Goal: Task Accomplishment & Management: Manage account settings

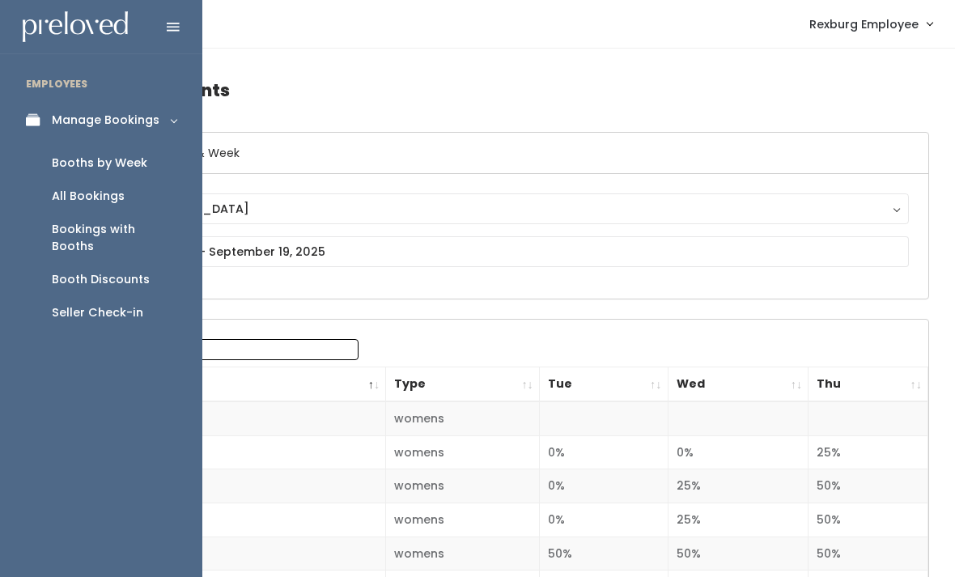
click at [108, 164] on div "Booths by Week" at bounding box center [100, 163] width 96 height 17
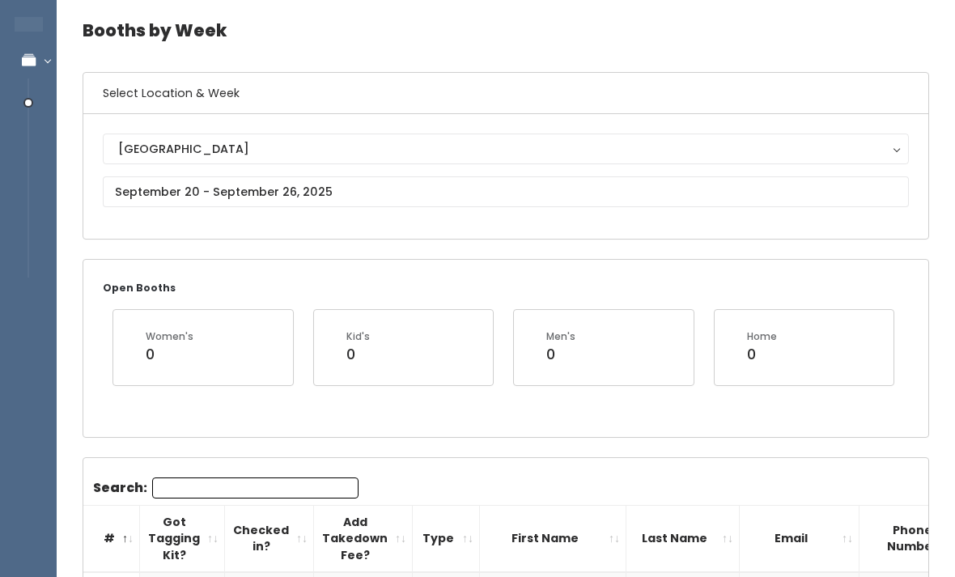
scroll to position [62, 0]
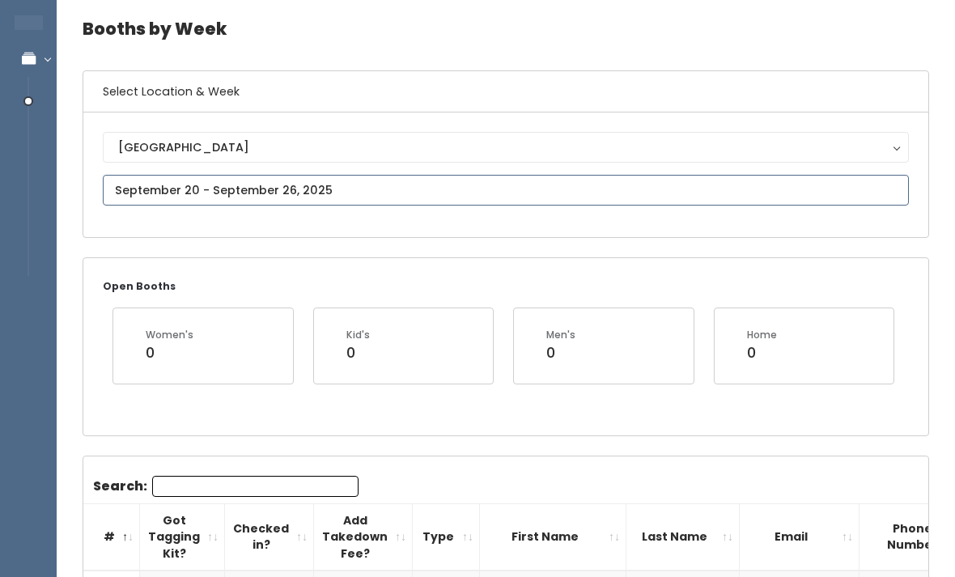
click at [226, 185] on input "text" at bounding box center [506, 190] width 806 height 31
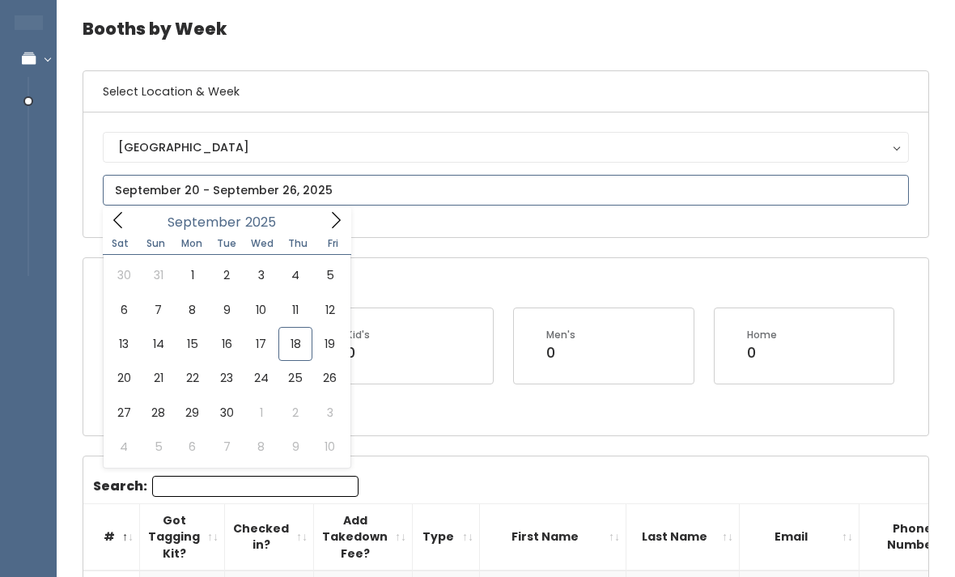
type input "September 13 to September 19"
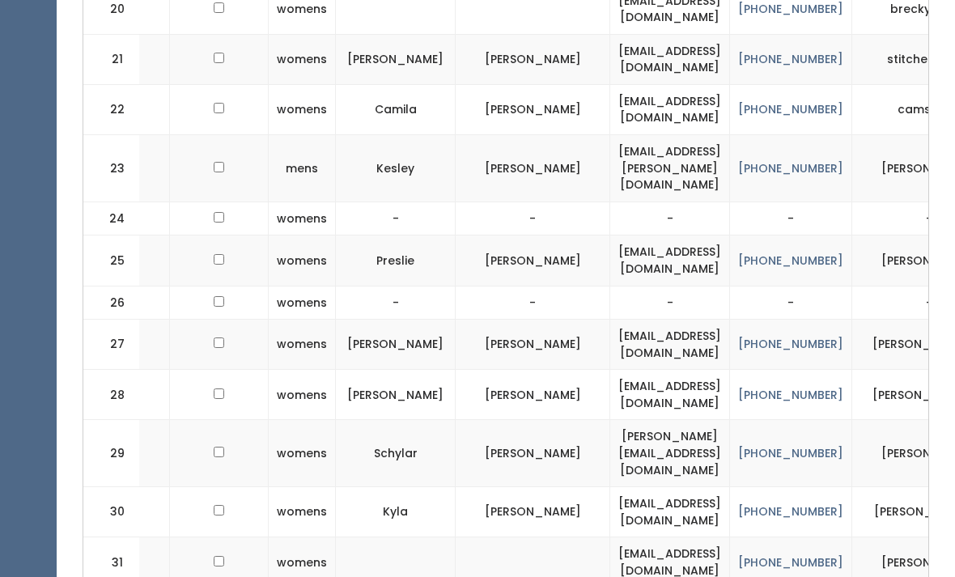
scroll to position [0, 149]
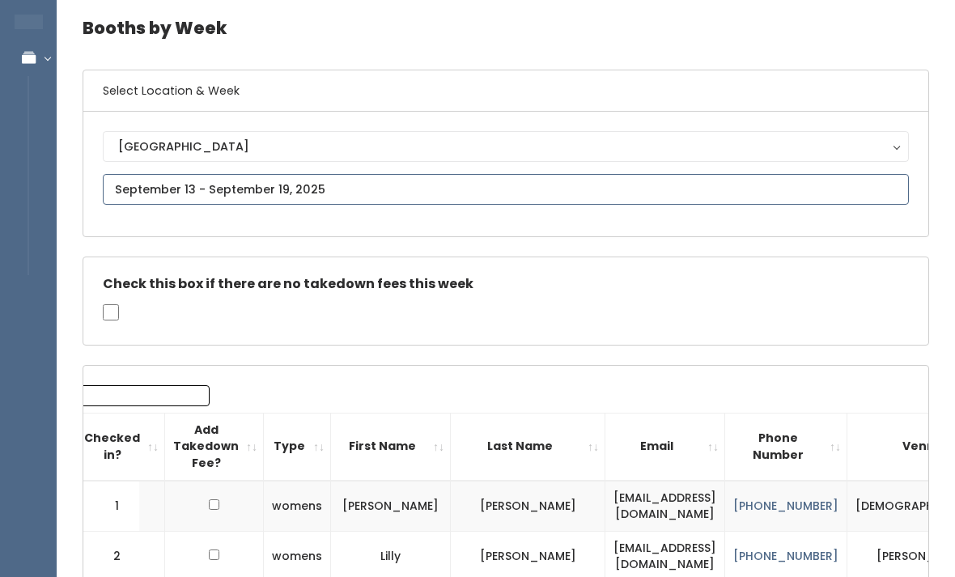
click at [251, 184] on input "text" at bounding box center [506, 190] width 806 height 31
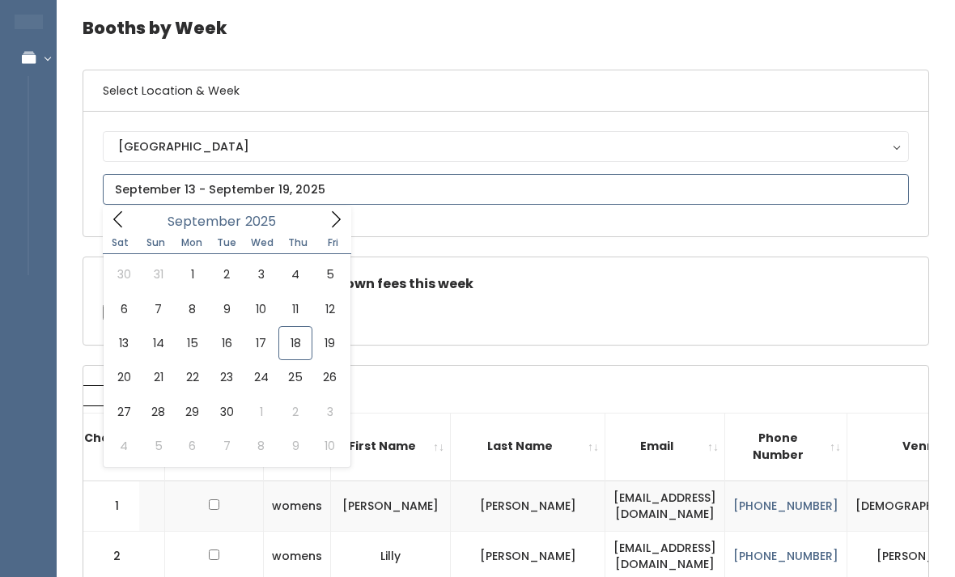
scroll to position [62, 0]
type input "[DATE] to [DATE]"
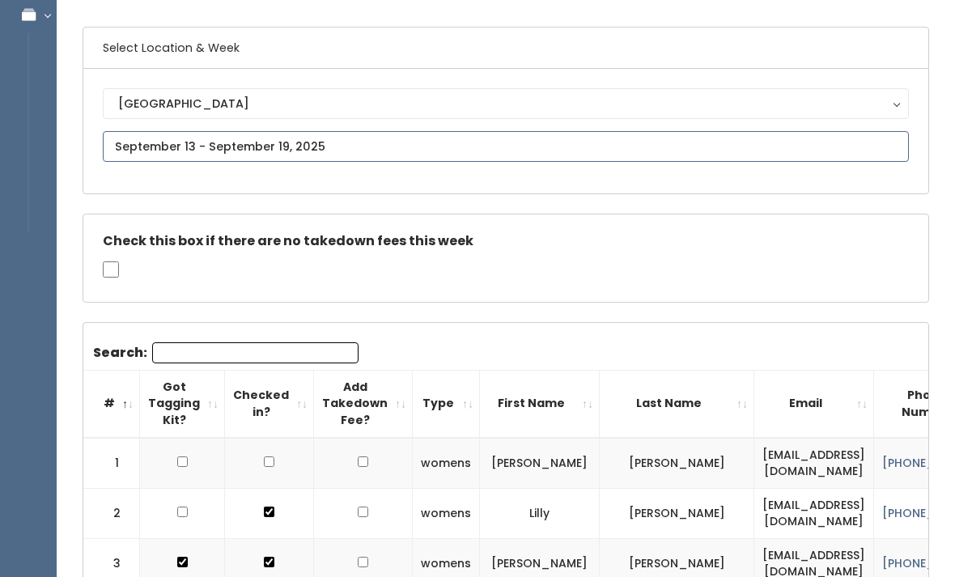
click at [283, 137] on input "text" at bounding box center [506, 147] width 806 height 31
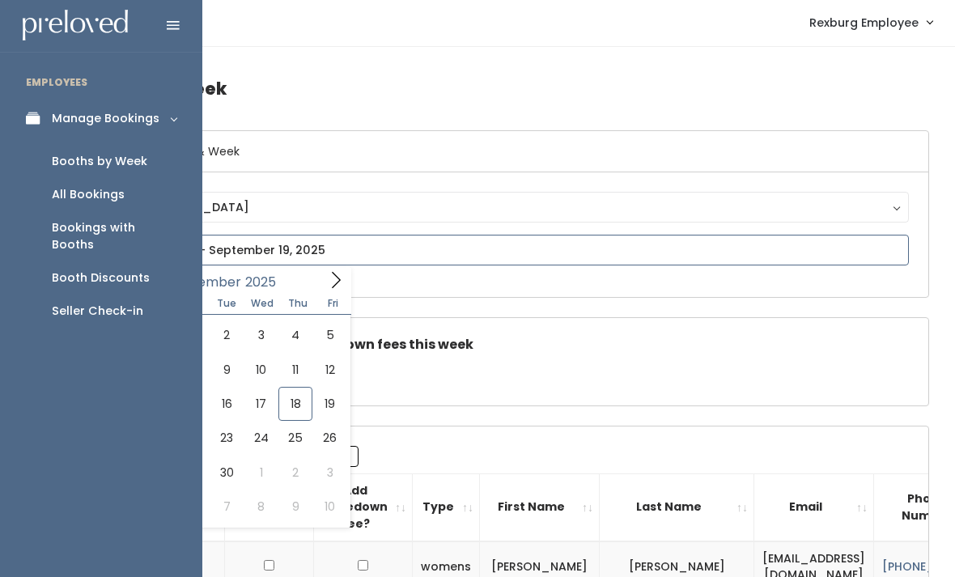
scroll to position [2, 0]
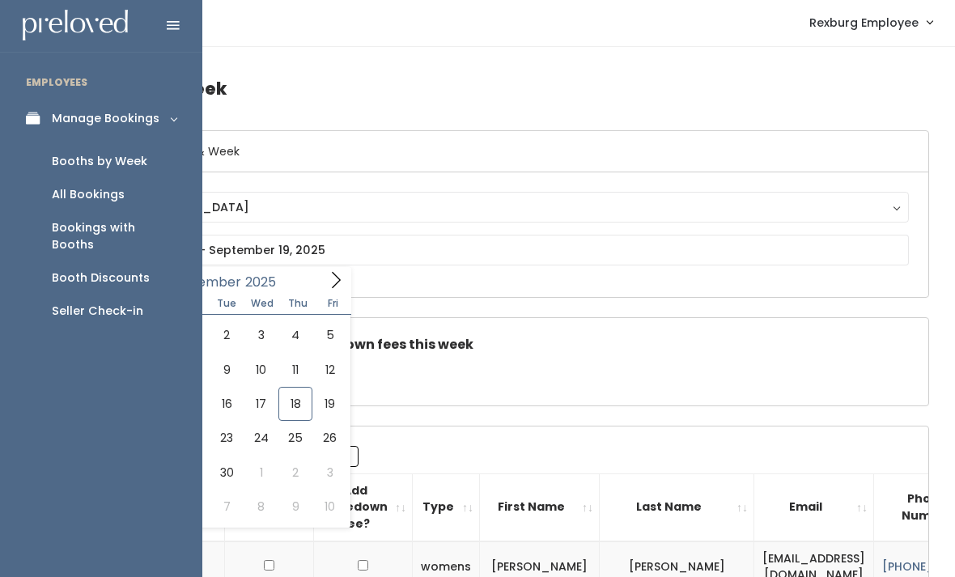
click at [120, 270] on div "Booth Discounts" at bounding box center [101, 278] width 98 height 17
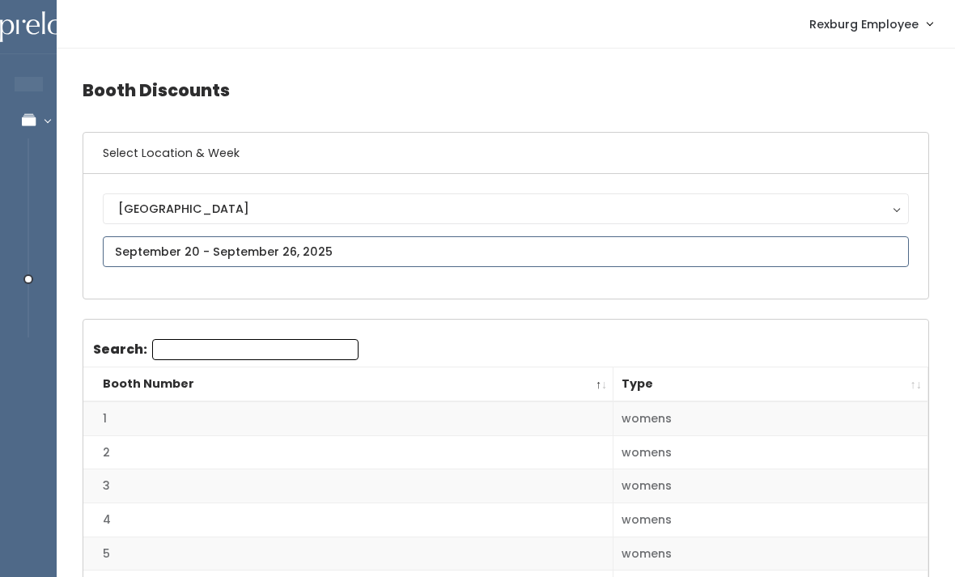
click at [310, 241] on input "text" at bounding box center [506, 251] width 806 height 31
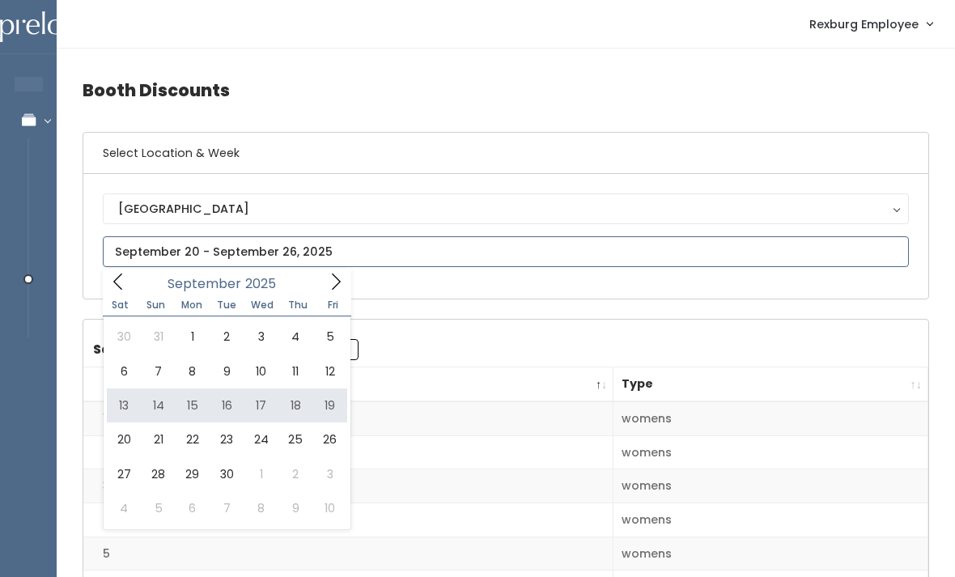
type input "[DATE] to [DATE]"
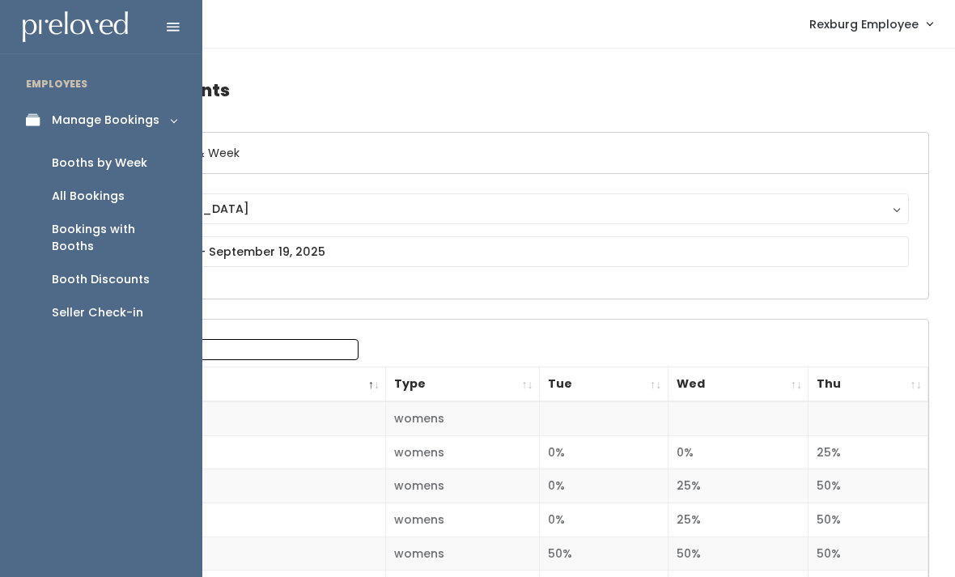
click at [40, 117] on icon at bounding box center [37, 120] width 23 height 14
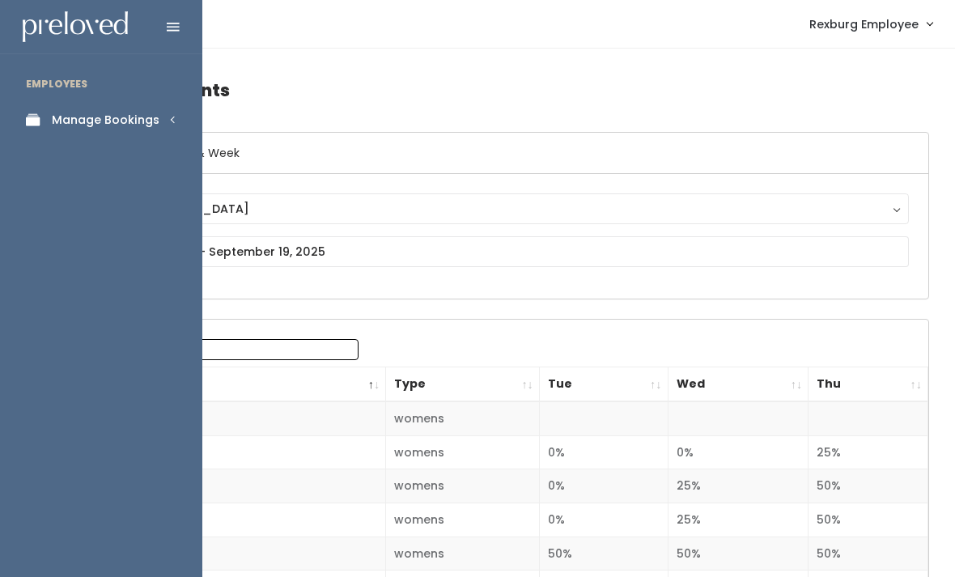
click at [125, 121] on div "Manage Bookings" at bounding box center [106, 120] width 108 height 17
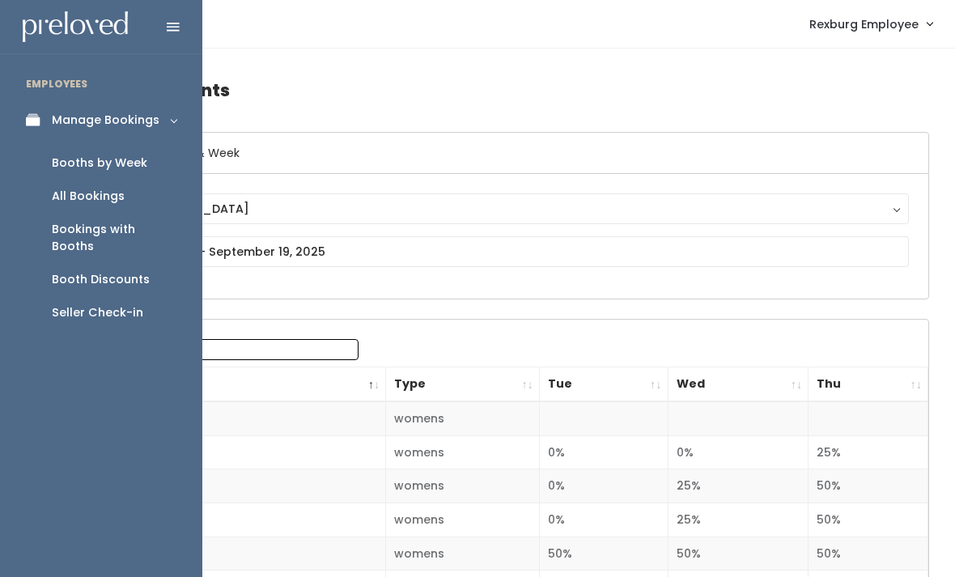
click at [129, 165] on div "Booths by Week" at bounding box center [100, 163] width 96 height 17
